Goal: Check status: Check status

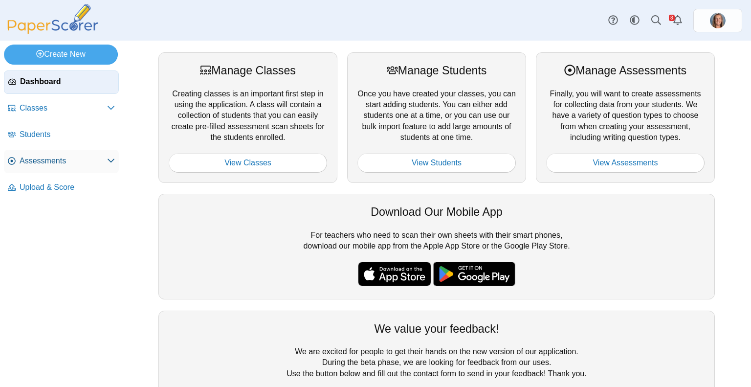
click at [69, 161] on span "Assessments" at bounding box center [63, 160] width 87 height 11
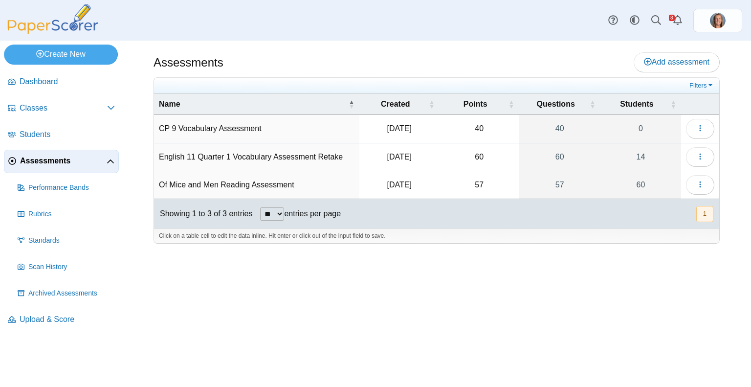
click at [237, 130] on td "CP 9 Vocabulary Assessment" at bounding box center [256, 129] width 205 height 28
click at [692, 122] on button "button" at bounding box center [700, 129] width 28 height 20
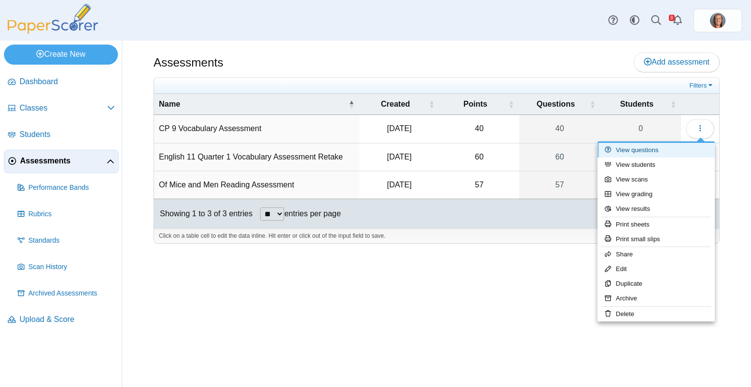
click at [660, 150] on link "View questions" at bounding box center [655, 150] width 117 height 15
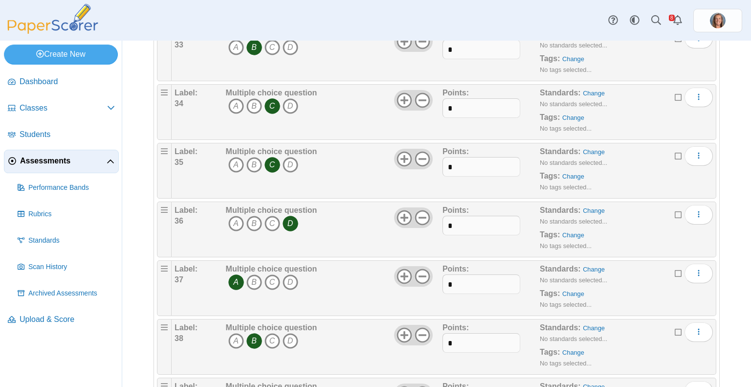
scroll to position [1990, 0]
click at [59, 159] on span "Assessments" at bounding box center [63, 160] width 87 height 11
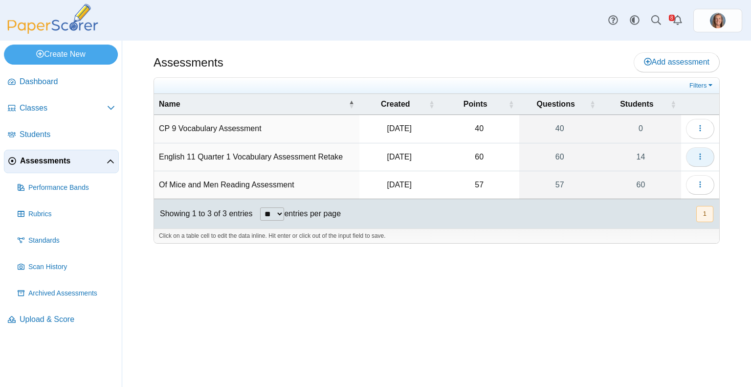
click at [698, 164] on button "button" at bounding box center [700, 157] width 28 height 20
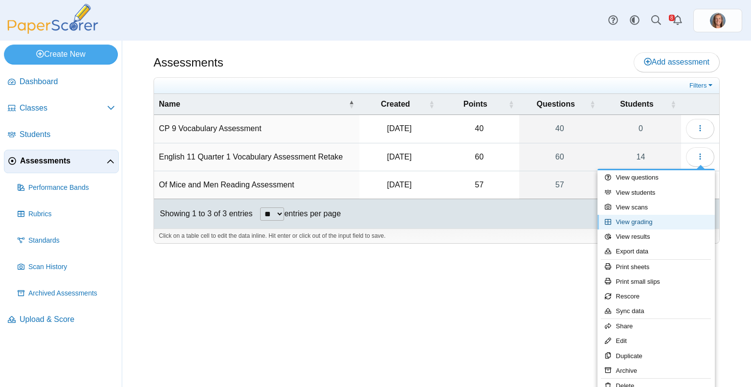
click at [659, 226] on link "View grading" at bounding box center [655, 222] width 117 height 15
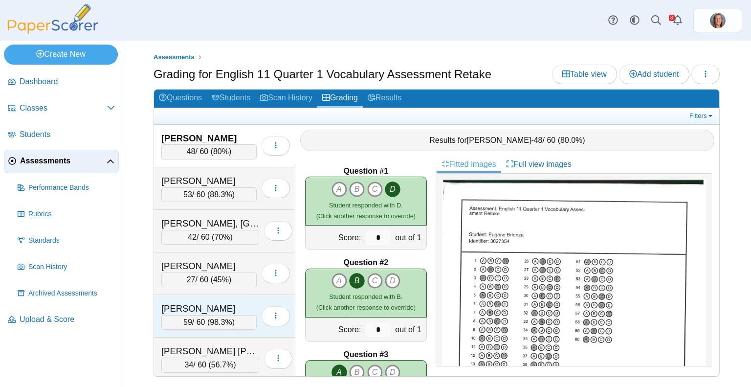
scroll to position [340, 0]
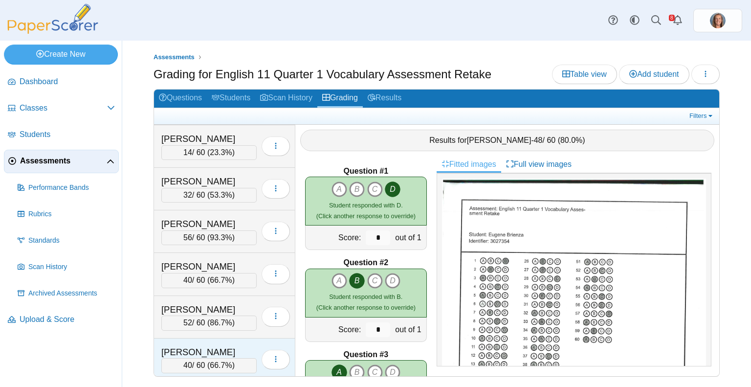
click at [215, 349] on div "Torres-Mendoza, Anthony" at bounding box center [208, 352] width 95 height 13
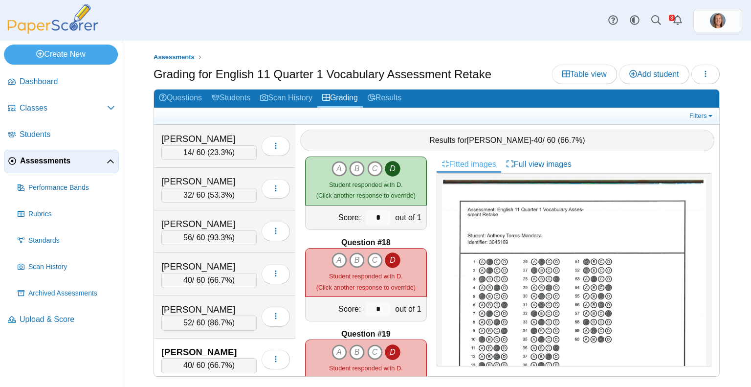
scroll to position [1486, 0]
